Goal: Transaction & Acquisition: Purchase product/service

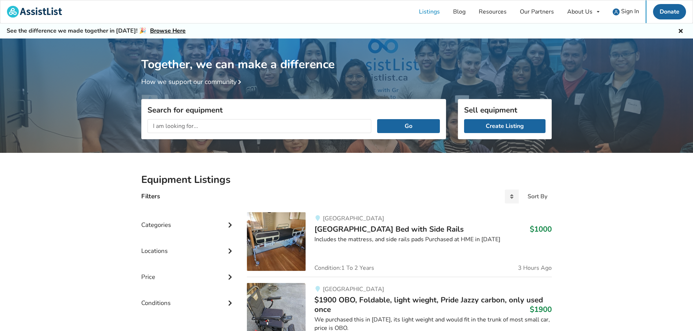
click at [231, 226] on icon at bounding box center [229, 224] width 7 height 6
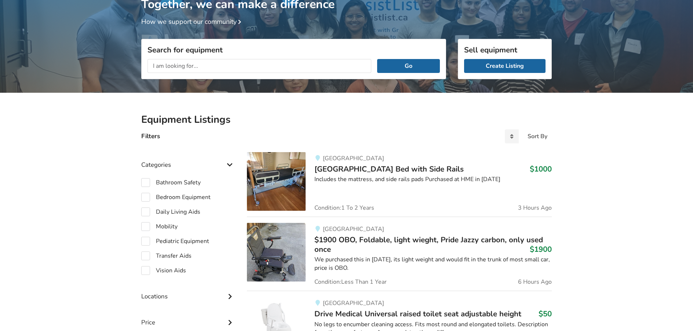
scroll to position [73, 0]
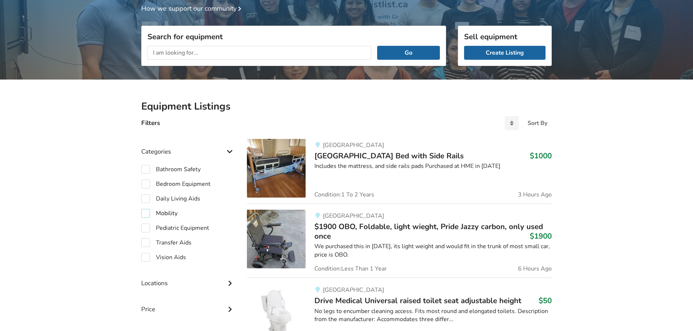
click at [169, 214] on label "Mobility" at bounding box center [159, 213] width 36 height 9
checkbox input "true"
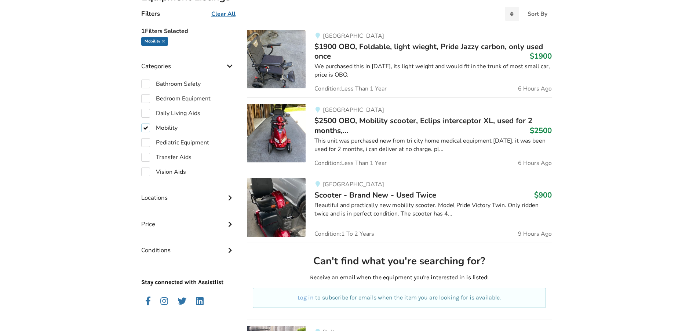
scroll to position [183, 0]
click at [283, 206] on img at bounding box center [276, 206] width 59 height 59
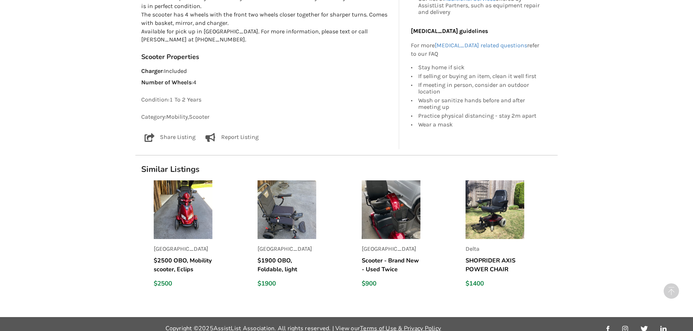
scroll to position [463, 0]
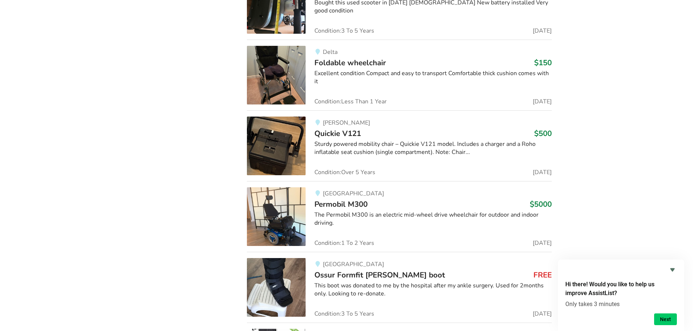
scroll to position [12893, 0]
